Goal: Information Seeking & Learning: Learn about a topic

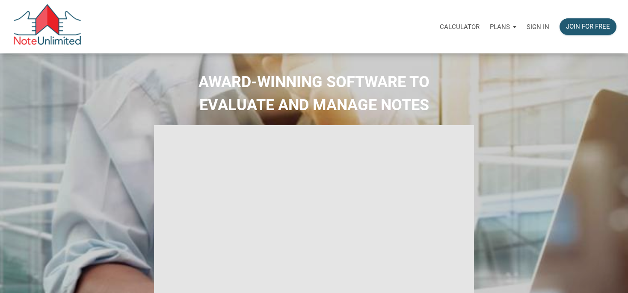
drag, startPoint x: 533, startPoint y: 28, endPoint x: 526, endPoint y: 30, distance: 7.6
click at [532, 29] on p "Sign in" at bounding box center [537, 27] width 23 height 8
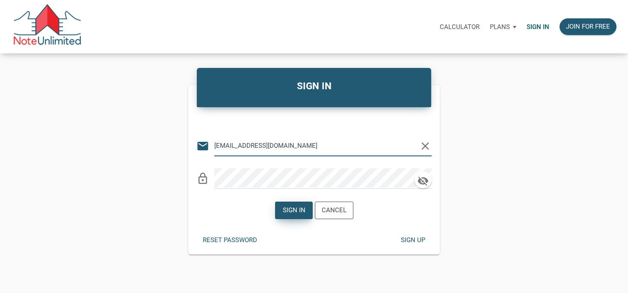
type input "[EMAIL_ADDRESS][DOMAIN_NAME]"
click at [292, 212] on div "Sign in" at bounding box center [293, 211] width 23 height 10
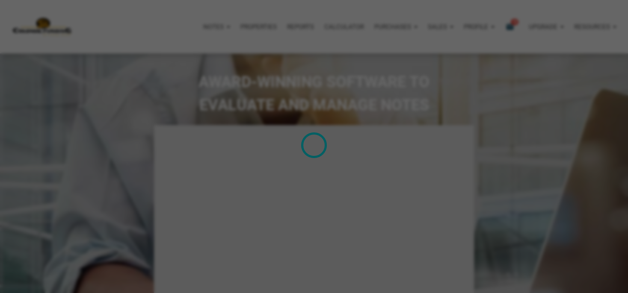
type input "Introduction to new features"
select select
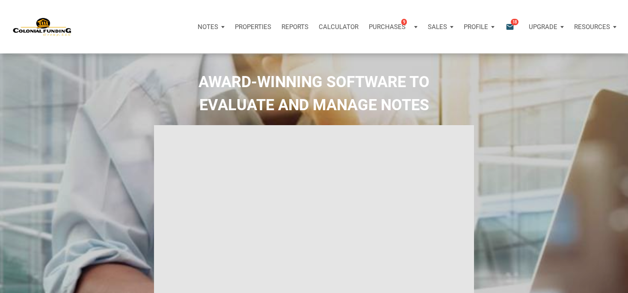
click at [514, 27] on icon "email" at bounding box center [509, 27] width 10 height 10
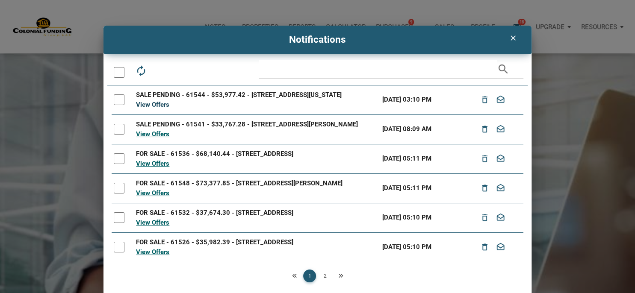
click at [151, 109] on link "View Offers" at bounding box center [152, 105] width 33 height 8
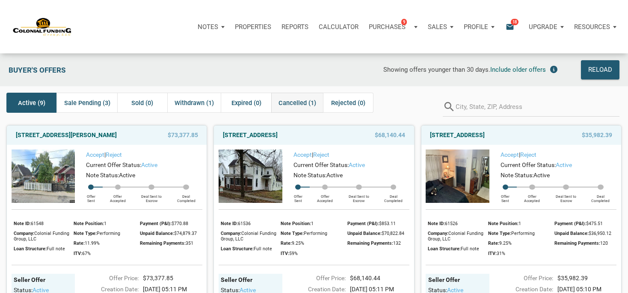
click at [297, 99] on span "Cancelled (1)" at bounding box center [297, 103] width 38 height 10
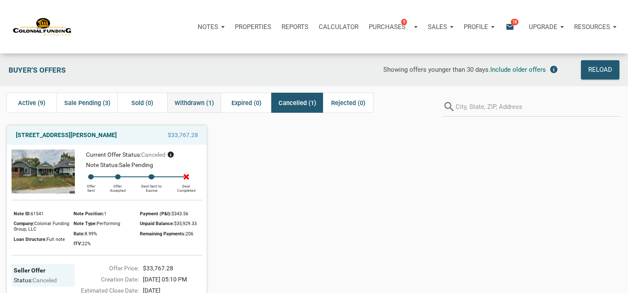
click at [206, 102] on span "Withdrawn (1)" at bounding box center [193, 103] width 39 height 10
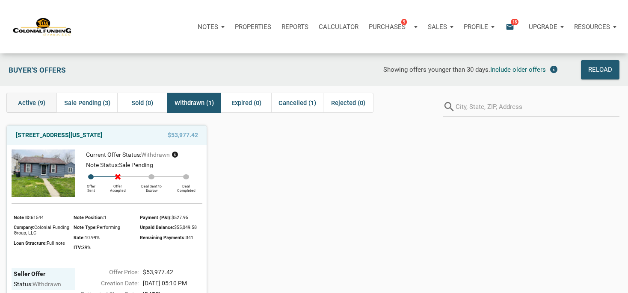
click at [43, 102] on span "Active (9)" at bounding box center [31, 103] width 27 height 10
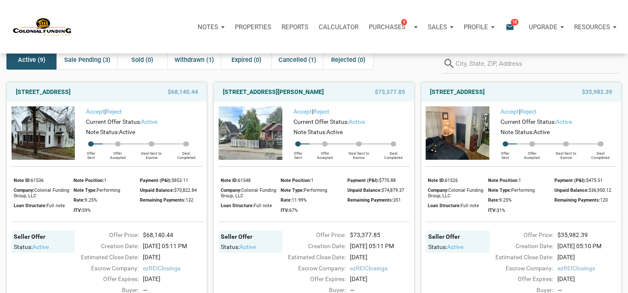
scroll to position [45, 0]
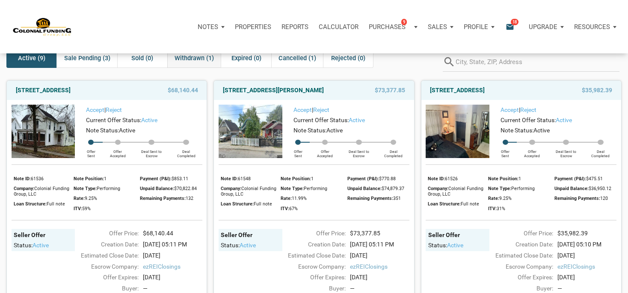
click at [192, 59] on span "Withdrawn (1)" at bounding box center [193, 58] width 39 height 10
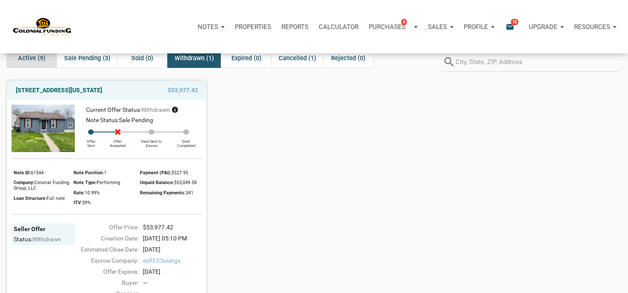
click at [32, 59] on span "Active (9)" at bounding box center [31, 58] width 27 height 10
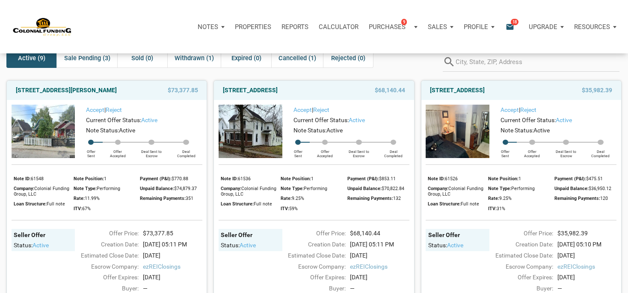
click at [479, 127] on img at bounding box center [457, 131] width 64 height 53
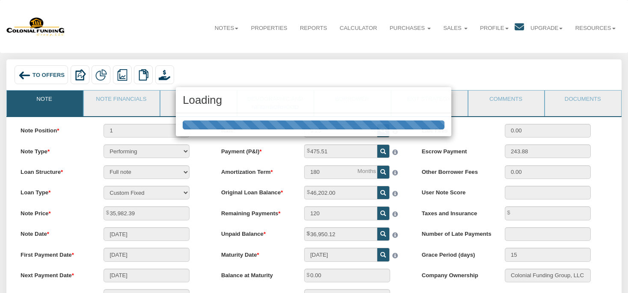
click at [175, 104] on div "Loading" at bounding box center [314, 146] width 628 height 293
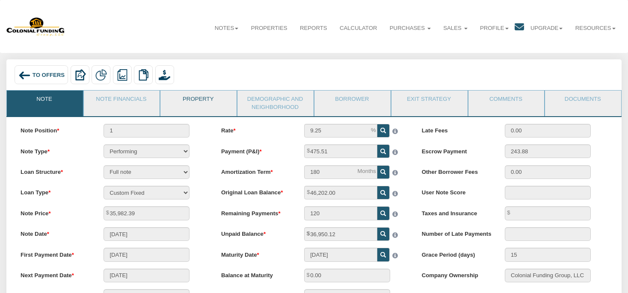
click at [192, 100] on link "Property" at bounding box center [197, 101] width 75 height 21
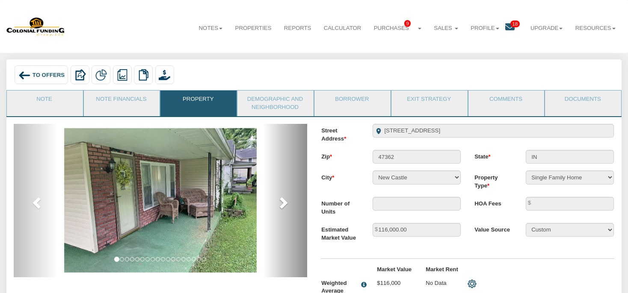
click at [285, 203] on span at bounding box center [282, 202] width 13 height 13
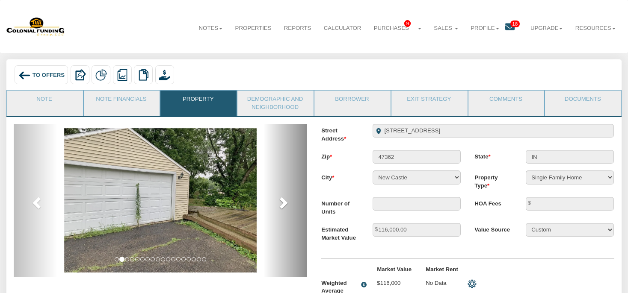
click at [285, 203] on span at bounding box center [282, 202] width 13 height 13
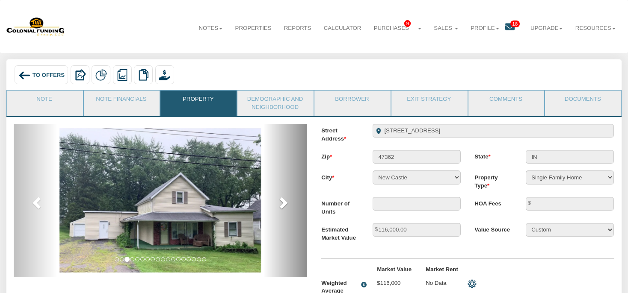
click at [281, 203] on span at bounding box center [282, 202] width 13 height 13
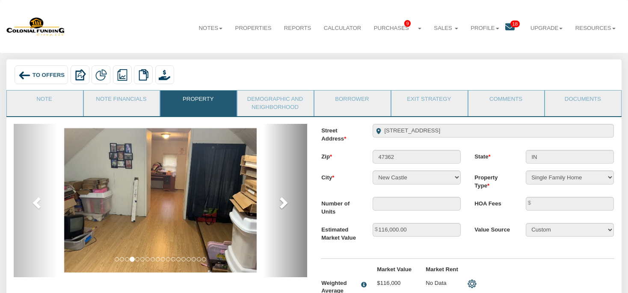
click at [281, 203] on span at bounding box center [282, 202] width 13 height 13
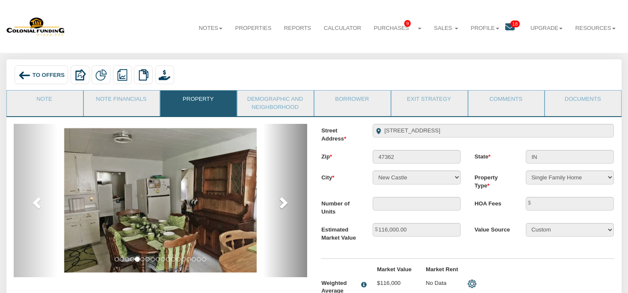
click at [280, 203] on span at bounding box center [282, 202] width 13 height 13
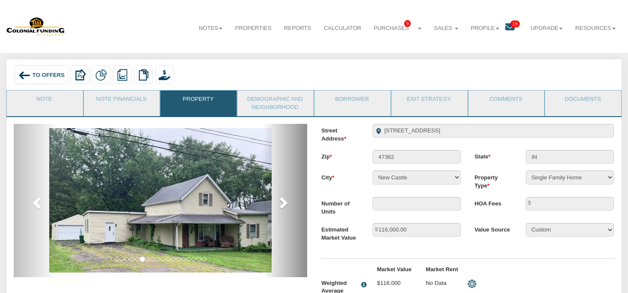
click at [280, 203] on span at bounding box center [282, 202] width 13 height 13
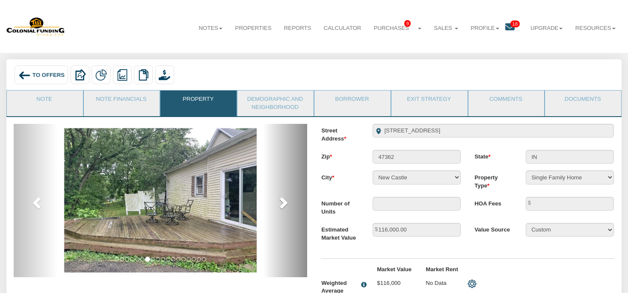
click at [280, 203] on span at bounding box center [282, 202] width 13 height 13
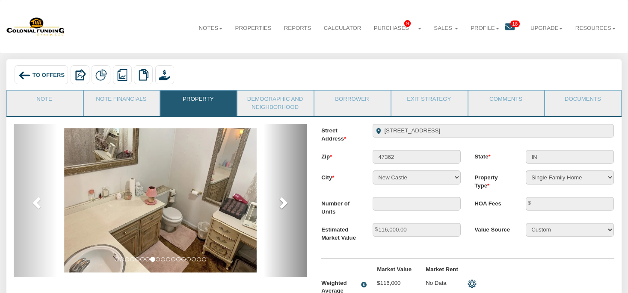
click at [280, 203] on span at bounding box center [282, 202] width 13 height 13
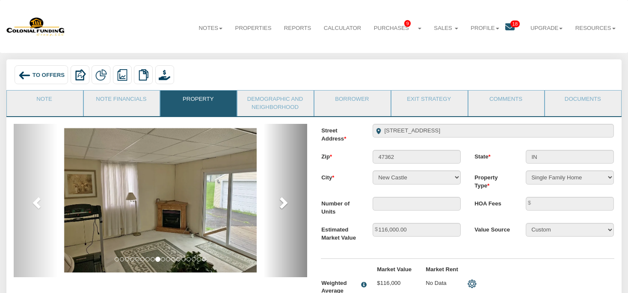
click at [280, 203] on span at bounding box center [282, 202] width 13 height 13
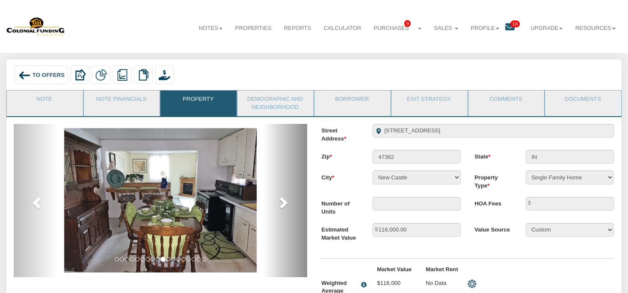
click at [278, 203] on span at bounding box center [282, 202] width 13 height 13
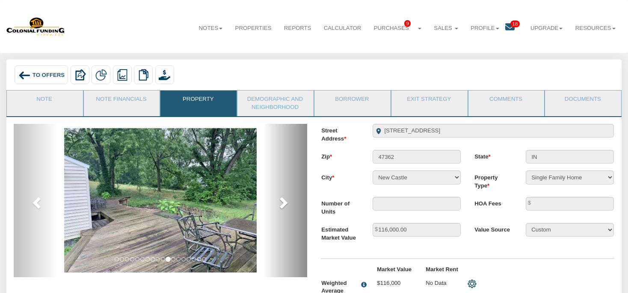
click at [278, 203] on span at bounding box center [282, 202] width 13 height 13
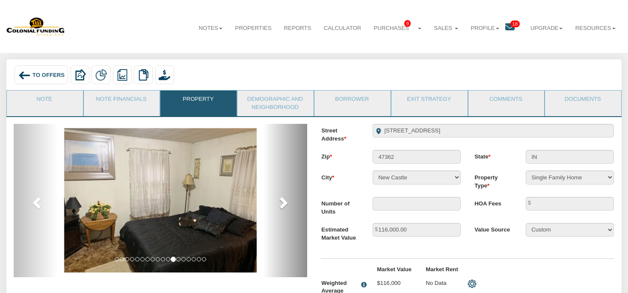
click at [278, 202] on span at bounding box center [282, 202] width 13 height 13
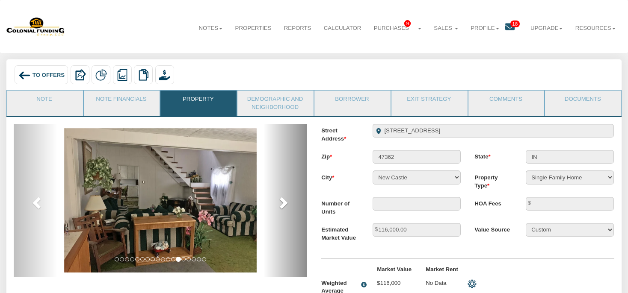
click at [278, 203] on span at bounding box center [282, 202] width 13 height 13
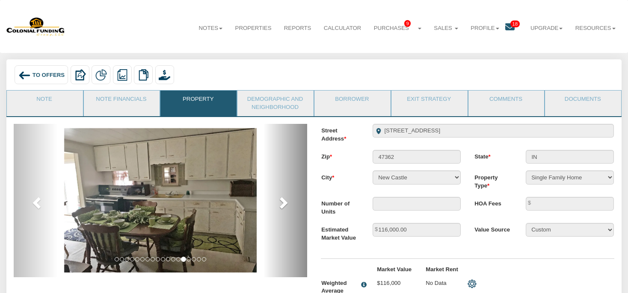
click at [278, 203] on span at bounding box center [282, 202] width 13 height 13
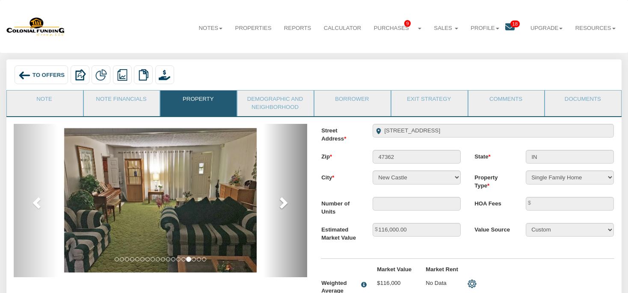
click at [278, 203] on span at bounding box center [282, 202] width 13 height 13
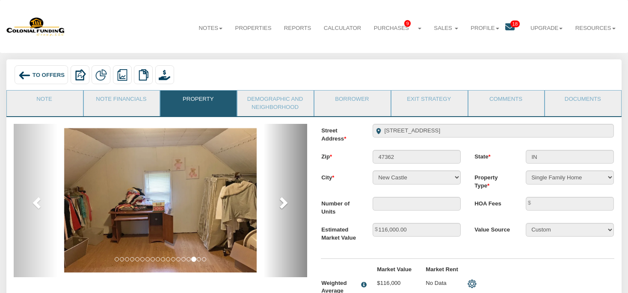
click at [282, 203] on span at bounding box center [282, 202] width 13 height 13
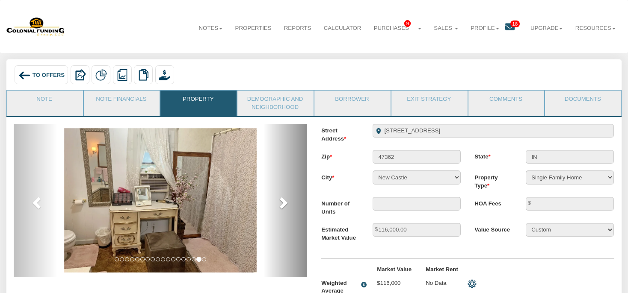
click at [282, 204] on span at bounding box center [282, 202] width 13 height 13
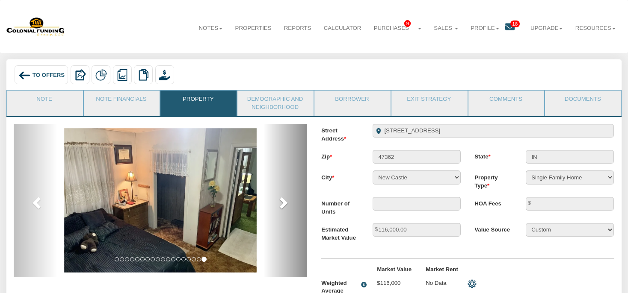
click at [282, 206] on span at bounding box center [282, 202] width 13 height 13
